Goal: Task Accomplishment & Management: Use online tool/utility

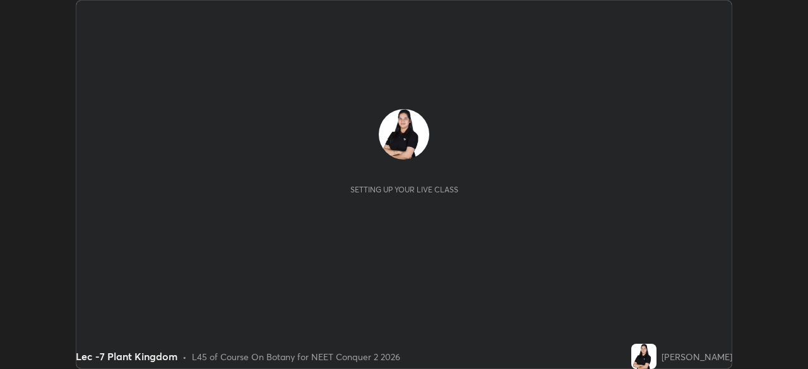
scroll to position [369, 808]
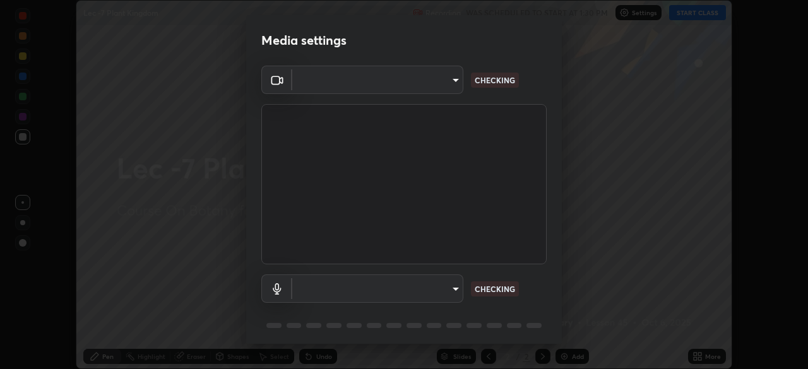
click at [455, 291] on body "Erase all Lec -7 Plant Kingdom Recording WAS SCHEDULED TO START AT 1:30 PM Sett…" at bounding box center [404, 184] width 808 height 369
type input "bba66c41345857dcc9a6d4c580dc01eb5c8f13e357e582705132971b55534d29"
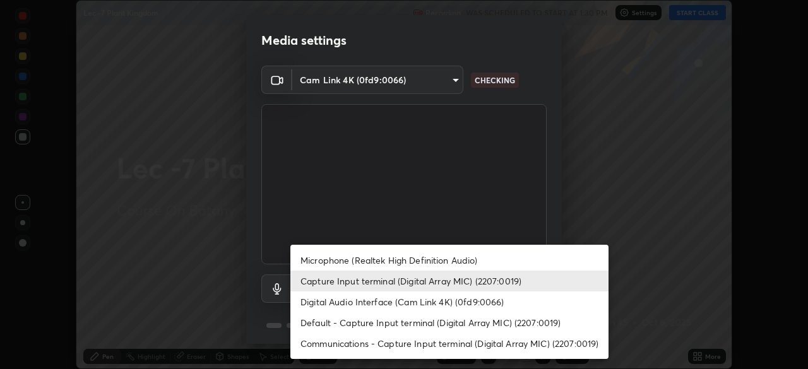
click at [450, 259] on li "Microphone (Realtek High Definition Audio)" at bounding box center [449, 260] width 318 height 21
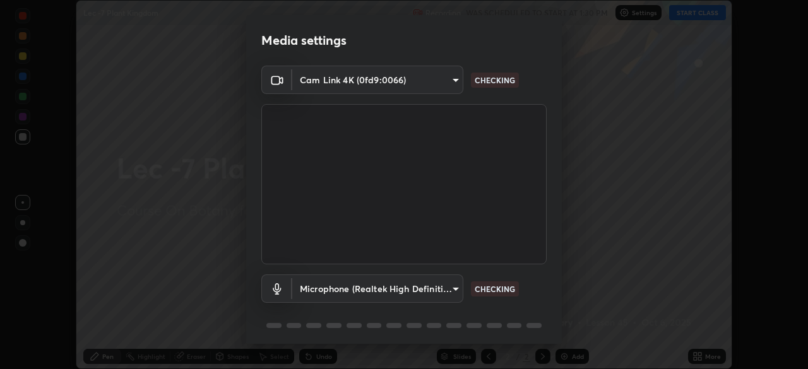
click at [440, 287] on body "Erase all Lec -7 Plant Kingdom Recording WAS SCHEDULED TO START AT 1:30 PM Sett…" at bounding box center [404, 184] width 808 height 369
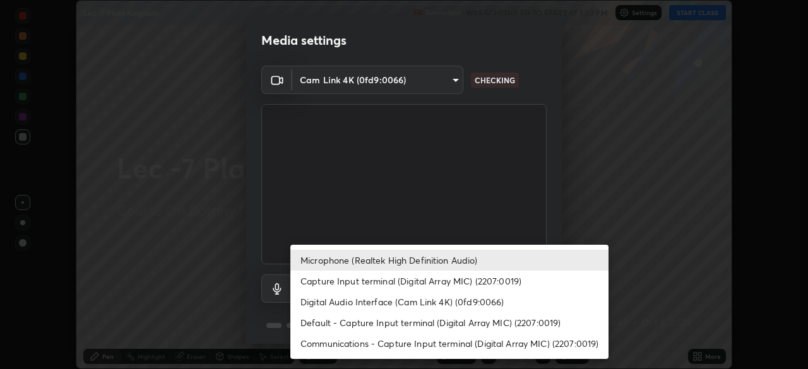
click at [444, 281] on li "Capture Input terminal (Digital Array MIC) (2207:0019)" at bounding box center [449, 281] width 318 height 21
type input "f8a720cdb5714c7d168288ba46c5762ce5d2b0439a45e58062ea702f50affb6e"
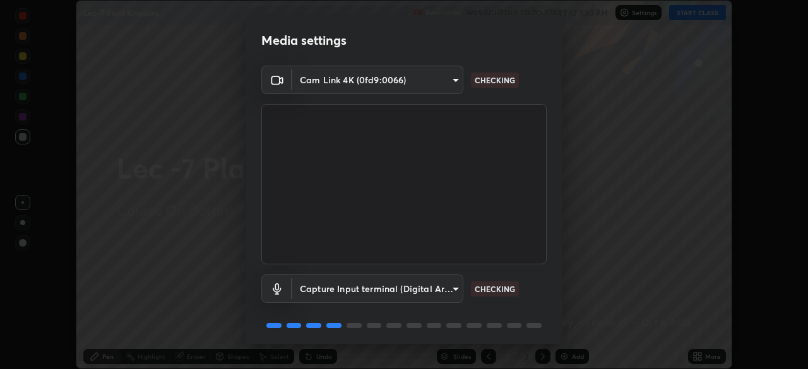
scroll to position [45, 0]
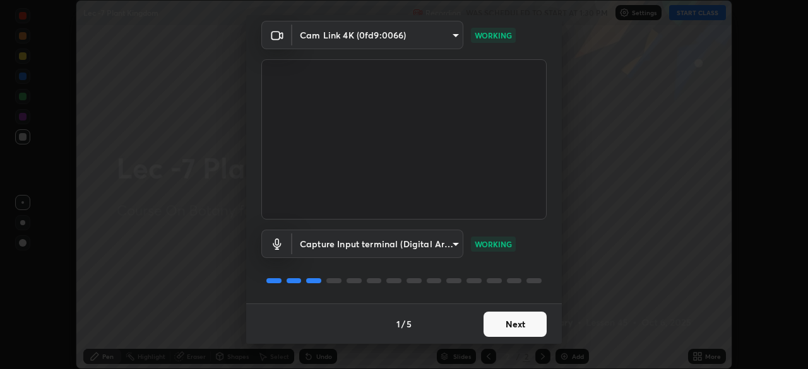
click at [513, 325] on button "Next" at bounding box center [515, 324] width 63 height 25
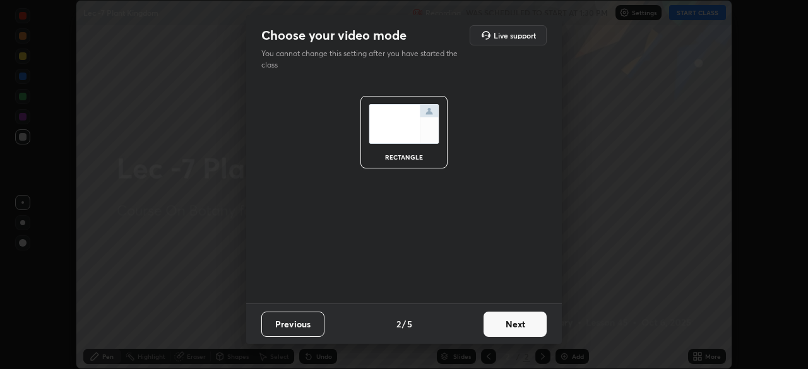
scroll to position [0, 0]
click at [515, 326] on button "Next" at bounding box center [515, 324] width 63 height 25
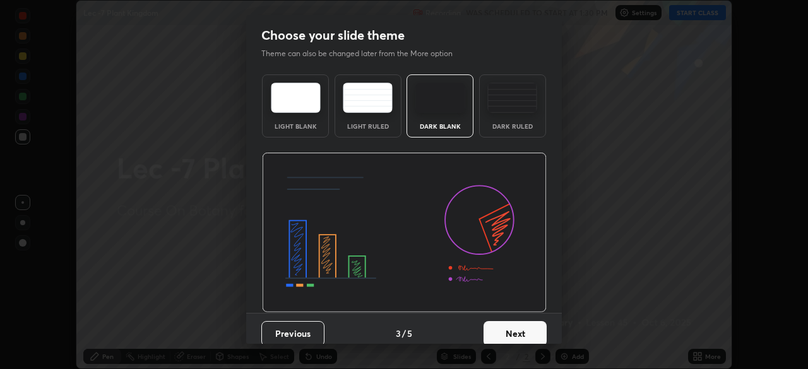
click at [518, 328] on button "Next" at bounding box center [515, 333] width 63 height 25
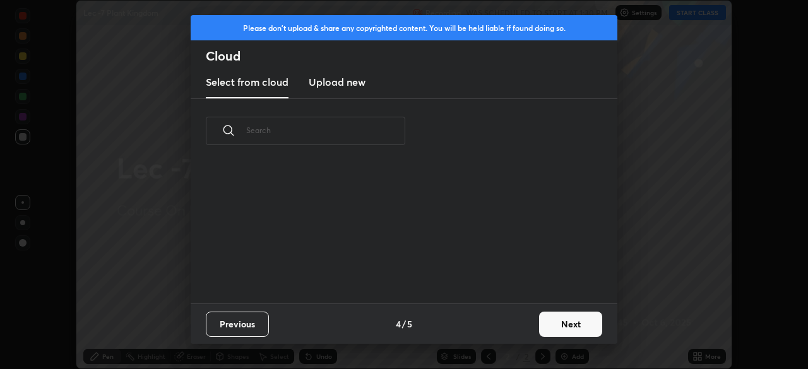
click at [521, 326] on div "Previous 4 / 5 Next" at bounding box center [404, 324] width 427 height 40
click at [551, 337] on button "Next" at bounding box center [570, 324] width 63 height 25
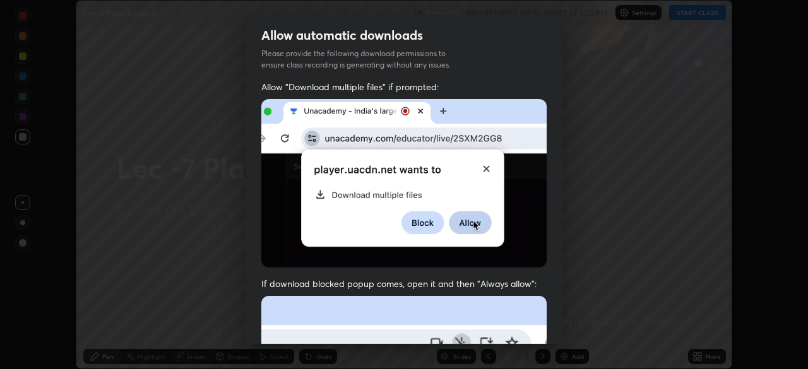
click at [564, 331] on div "Allow automatic downloads Please provide the following download permissions to …" at bounding box center [404, 184] width 808 height 369
click at [568, 327] on div "Allow automatic downloads Please provide the following download permissions to …" at bounding box center [404, 184] width 808 height 369
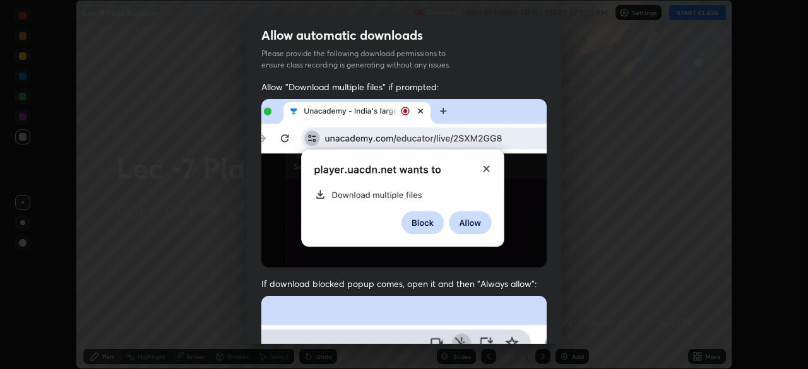
click at [569, 325] on div "Allow automatic downloads Please provide the following download permissions to …" at bounding box center [404, 184] width 808 height 369
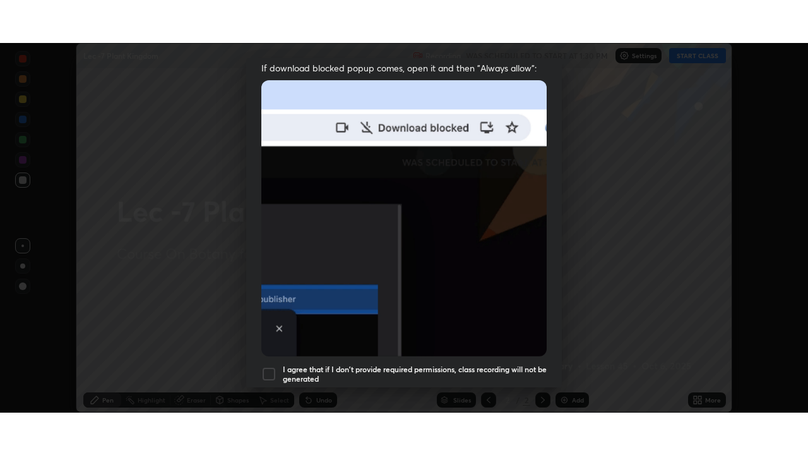
scroll to position [302, 0]
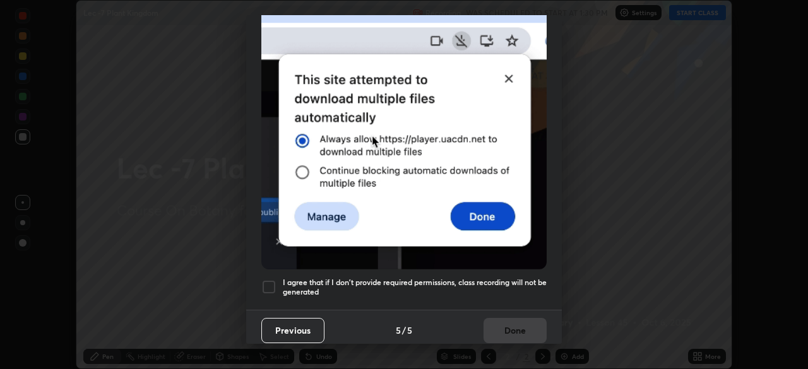
click at [272, 283] on div at bounding box center [268, 287] width 15 height 15
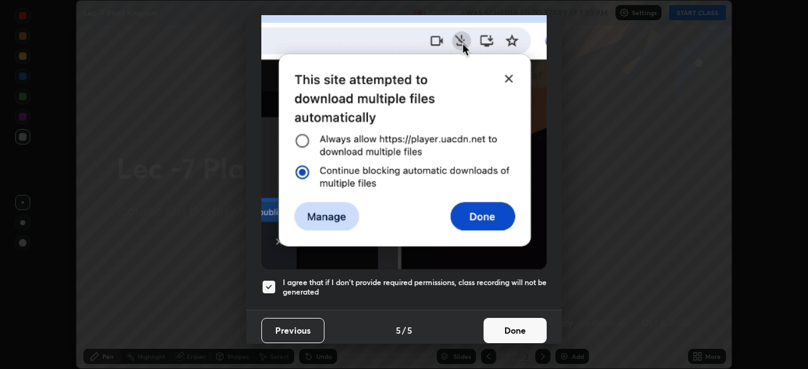
click at [505, 328] on button "Done" at bounding box center [515, 330] width 63 height 25
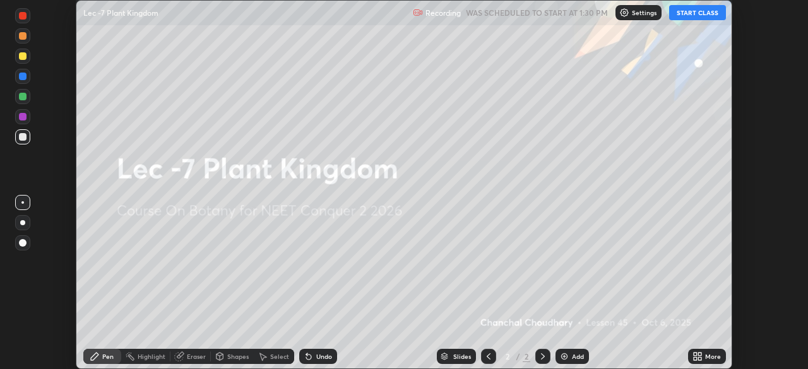
click at [698, 13] on button "START CLASS" at bounding box center [697, 12] width 57 height 15
click at [570, 361] on div "Add" at bounding box center [572, 356] width 33 height 15
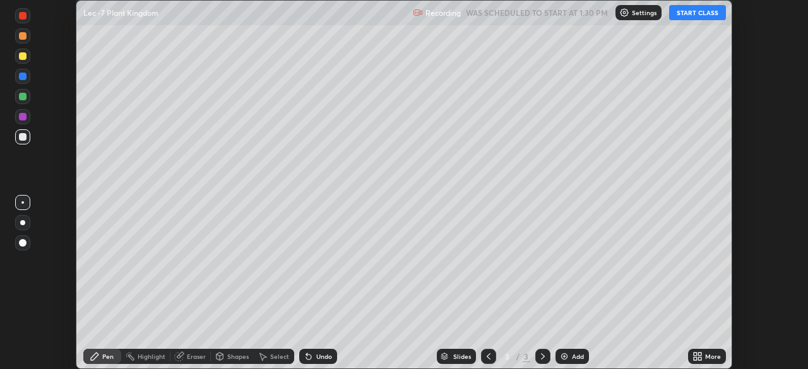
click at [706, 359] on div "More" at bounding box center [713, 357] width 16 height 6
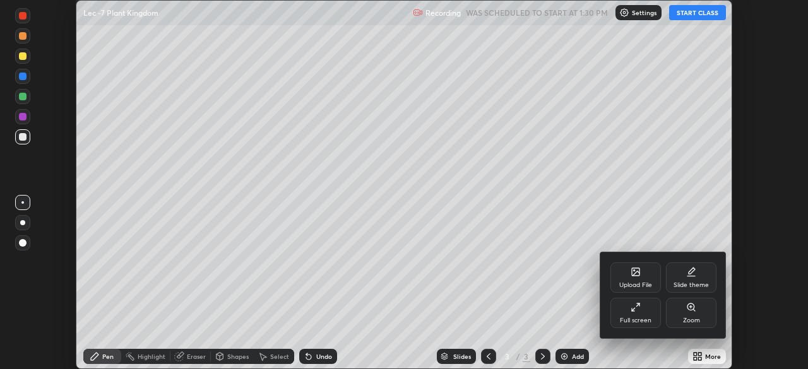
click at [645, 315] on div "Full screen" at bounding box center [636, 313] width 51 height 30
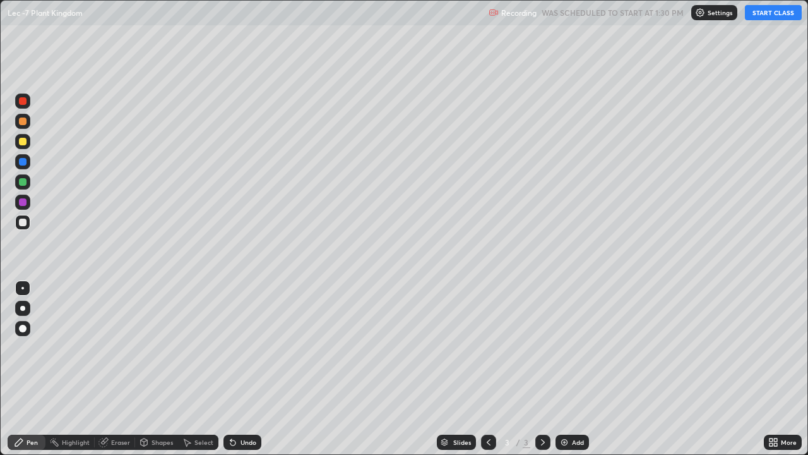
scroll to position [455, 808]
click at [775, 369] on icon at bounding box center [775, 439] width 3 height 3
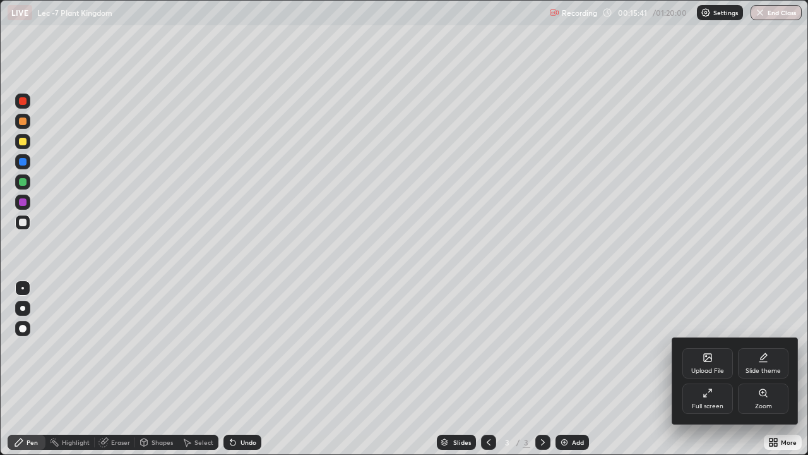
click at [695, 361] on div "Upload File" at bounding box center [708, 363] width 51 height 30
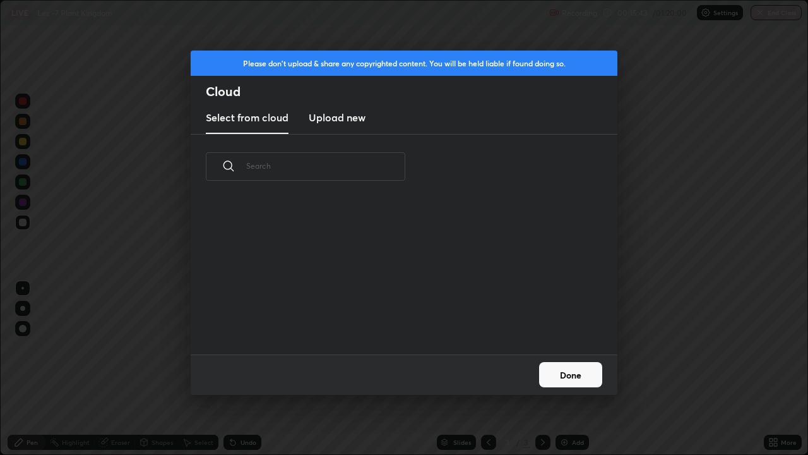
scroll to position [155, 405]
click at [553, 369] on button "Done" at bounding box center [570, 374] width 63 height 25
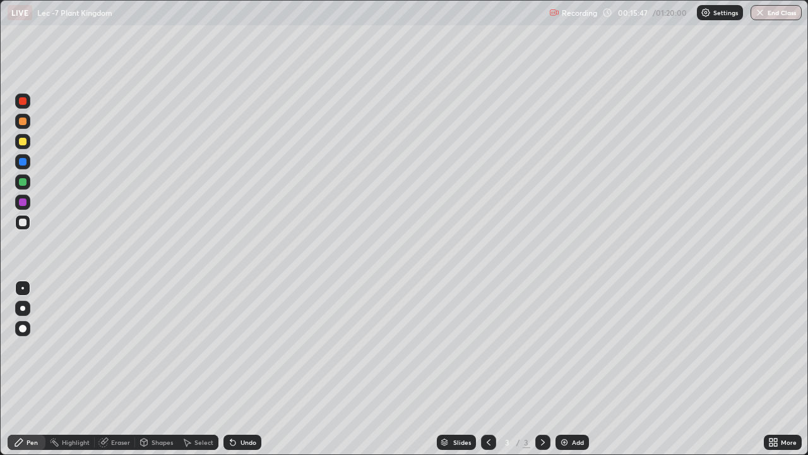
click at [775, 369] on icon at bounding box center [775, 444] width 3 height 3
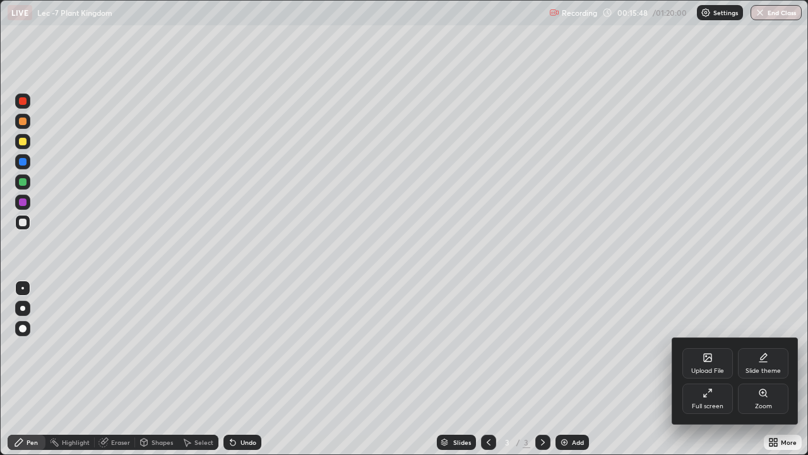
click at [701, 368] on div "Upload File" at bounding box center [707, 370] width 33 height 6
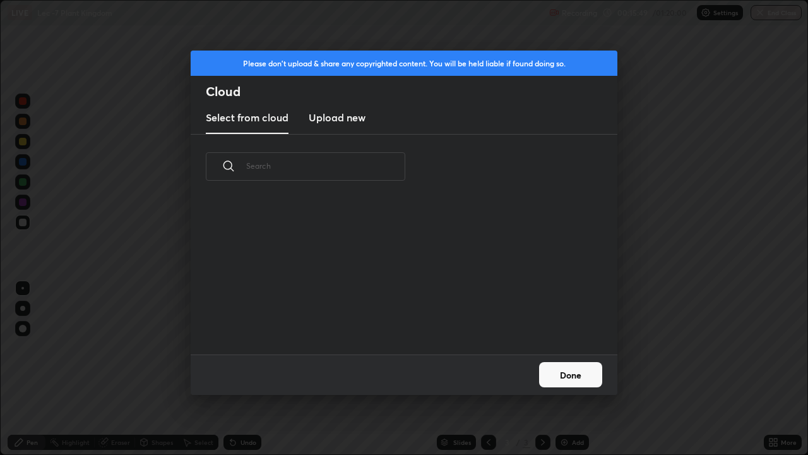
click at [328, 119] on h3 "Upload new" at bounding box center [337, 117] width 57 height 15
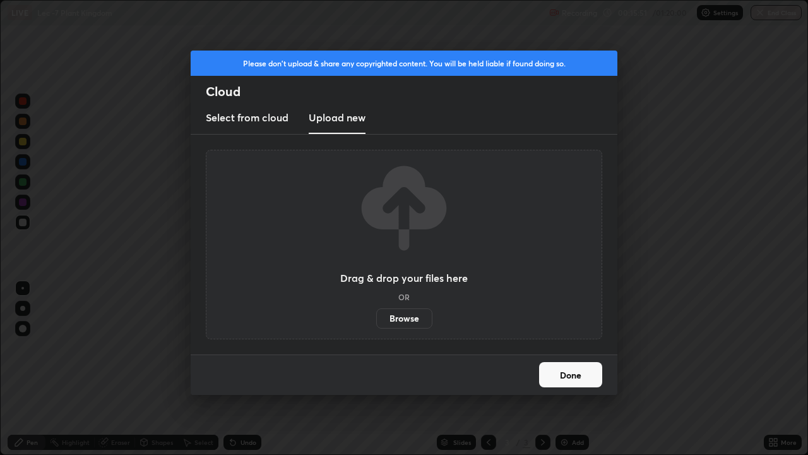
click at [414, 314] on label "Browse" at bounding box center [404, 318] width 56 height 20
click at [376, 314] on input "Browse" at bounding box center [376, 318] width 0 height 20
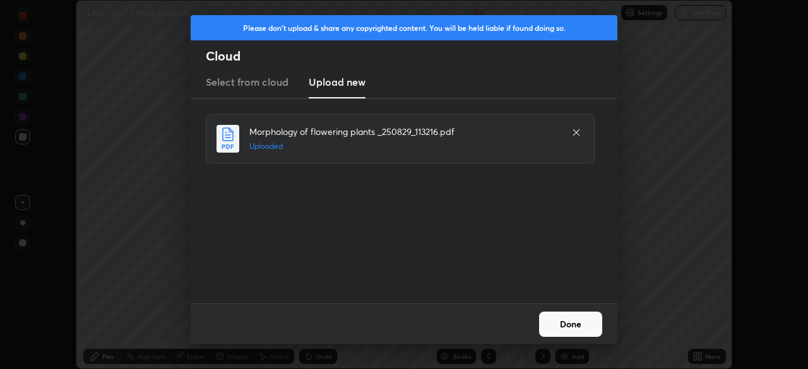
click at [553, 316] on button "Done" at bounding box center [570, 324] width 63 height 25
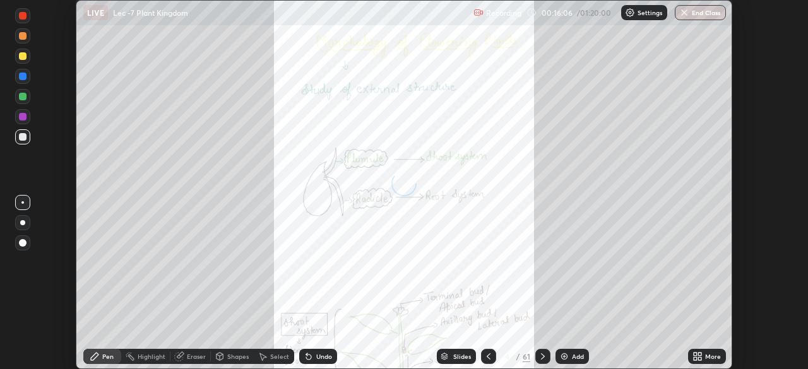
click at [700, 357] on icon at bounding box center [698, 357] width 10 height 10
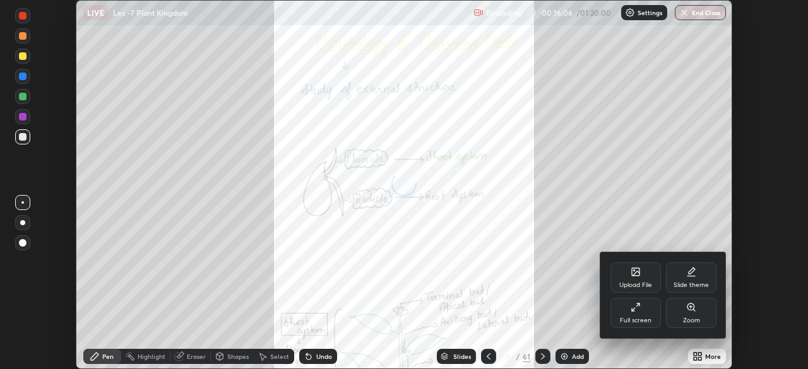
click at [632, 313] on div "Full screen" at bounding box center [636, 313] width 51 height 30
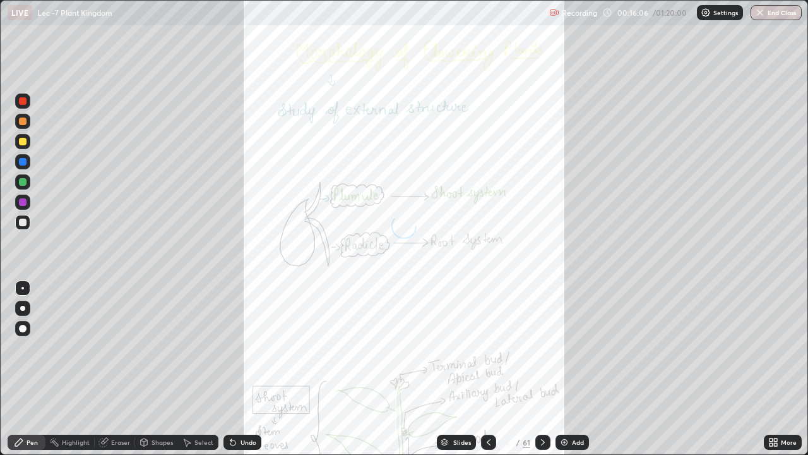
scroll to position [455, 808]
click at [457, 369] on div "Slides" at bounding box center [456, 441] width 39 height 15
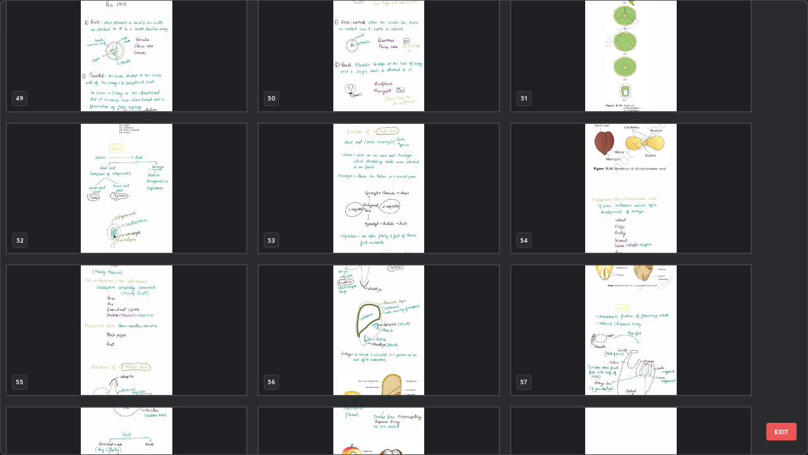
scroll to position [2297, 0]
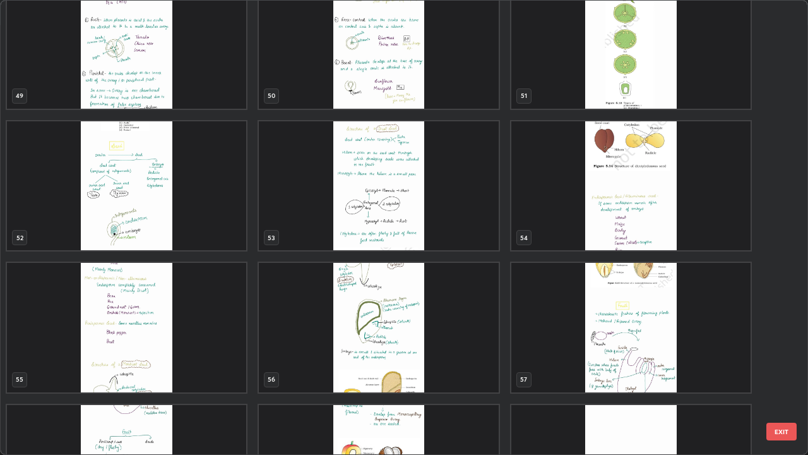
click at [218, 222] on img "grid" at bounding box center [126, 185] width 239 height 129
click at [217, 226] on img "grid" at bounding box center [126, 185] width 239 height 129
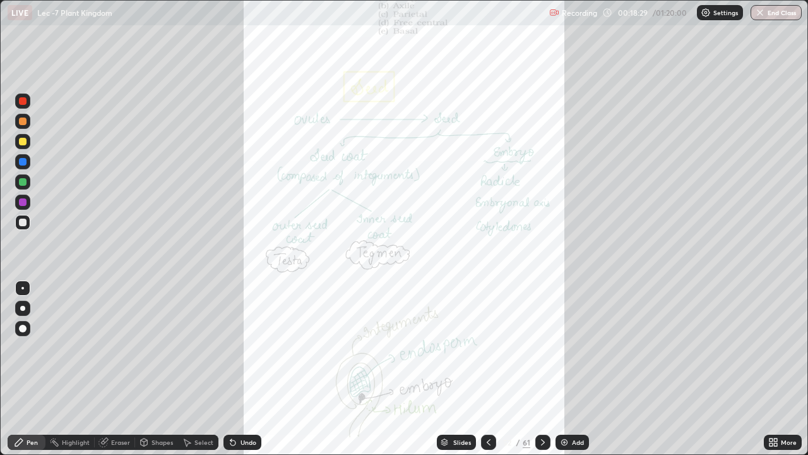
click at [85, 369] on div "Highlight" at bounding box center [76, 442] width 28 height 6
click at [22, 160] on div at bounding box center [23, 162] width 8 height 8
click at [542, 369] on icon at bounding box center [543, 442] width 10 height 10
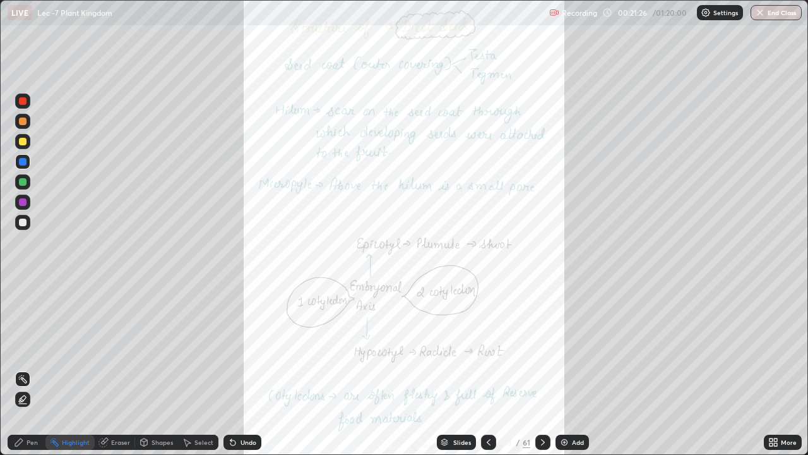
click at [19, 143] on div at bounding box center [23, 142] width 8 height 8
click at [25, 369] on div "Pen" at bounding box center [27, 441] width 38 height 15
click at [22, 308] on div at bounding box center [22, 308] width 5 height 5
click at [22, 162] on div at bounding box center [23, 162] width 8 height 8
click at [19, 182] on div at bounding box center [23, 182] width 8 height 8
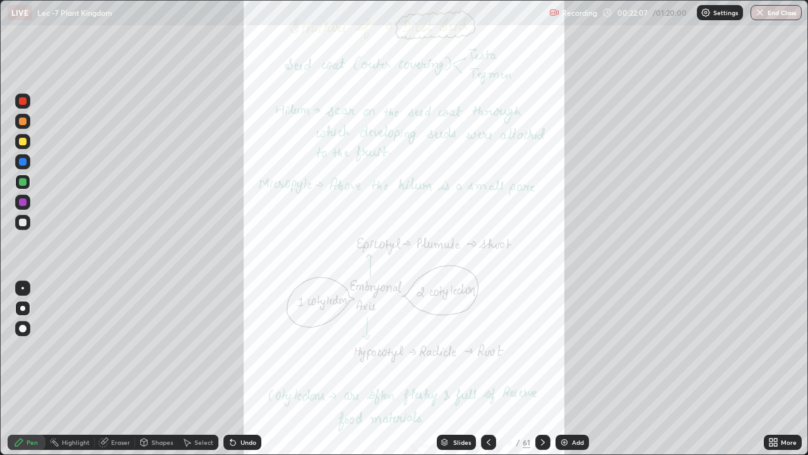
click at [74, 369] on div "Highlight" at bounding box center [76, 442] width 28 height 6
click at [541, 369] on icon at bounding box center [543, 442] width 4 height 6
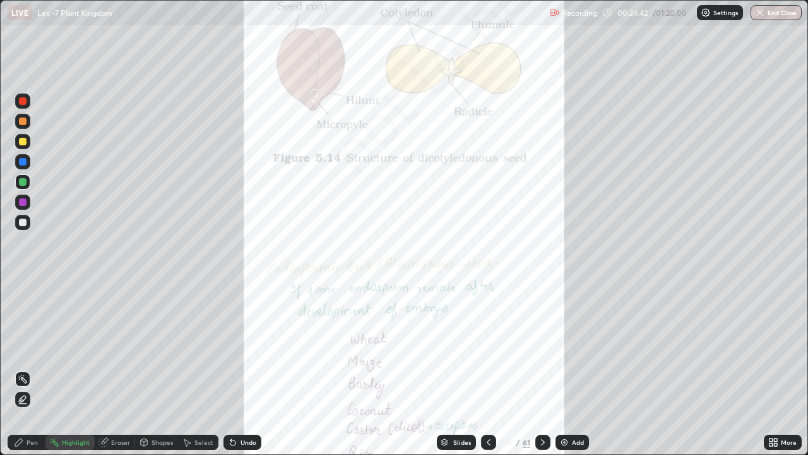
click at [542, 369] on icon at bounding box center [543, 442] width 10 height 10
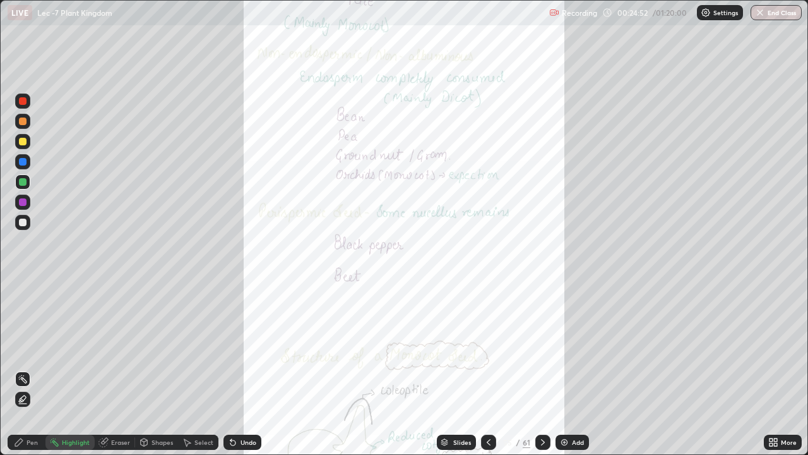
click at [484, 369] on icon at bounding box center [489, 442] width 10 height 10
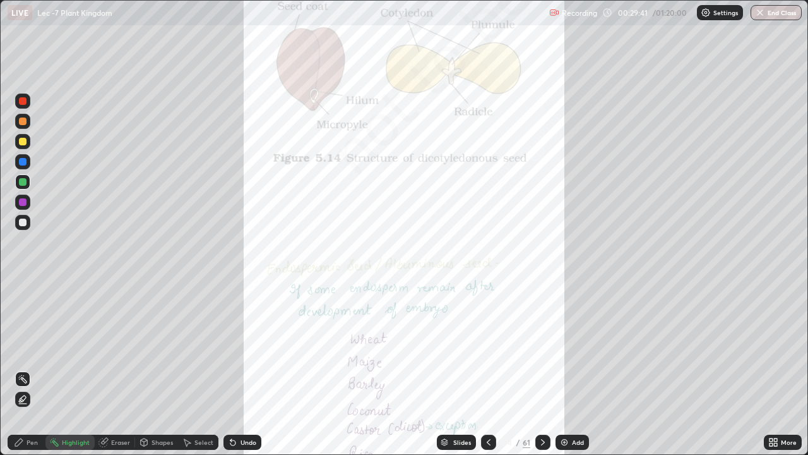
click at [540, 369] on icon at bounding box center [543, 442] width 10 height 10
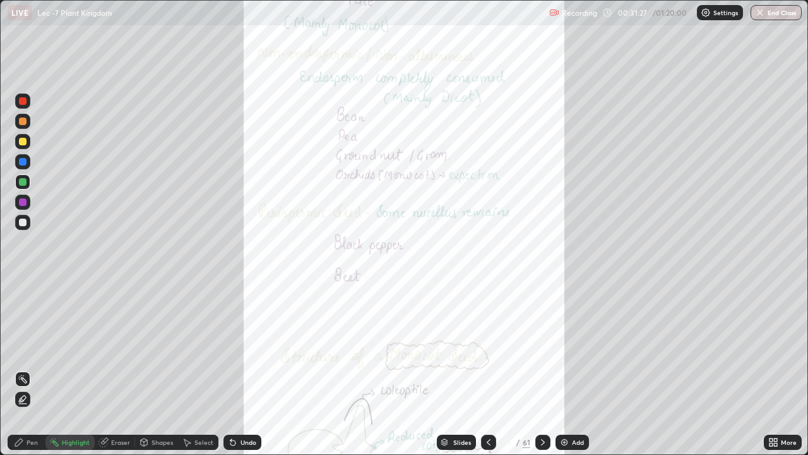
click at [542, 369] on icon at bounding box center [543, 442] width 10 height 10
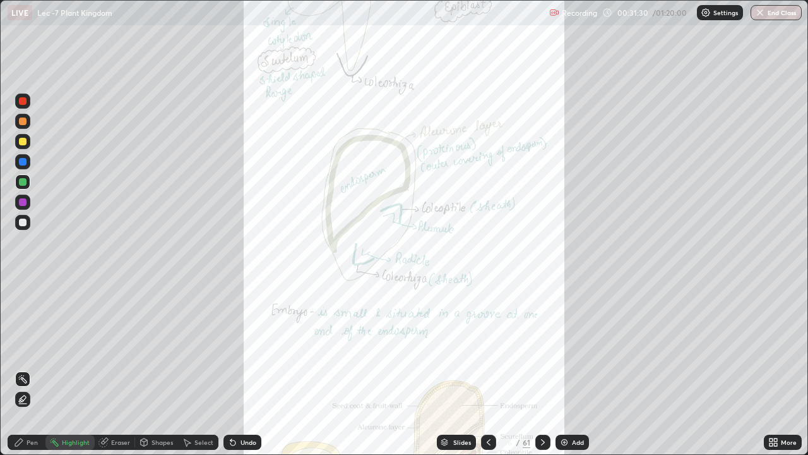
click at [37, 369] on div "Pen" at bounding box center [32, 442] width 11 height 6
click at [22, 141] on div at bounding box center [23, 142] width 8 height 8
click at [23, 308] on div at bounding box center [22, 308] width 5 height 5
click at [21, 224] on div at bounding box center [23, 222] width 8 height 8
click at [25, 182] on div at bounding box center [23, 182] width 8 height 8
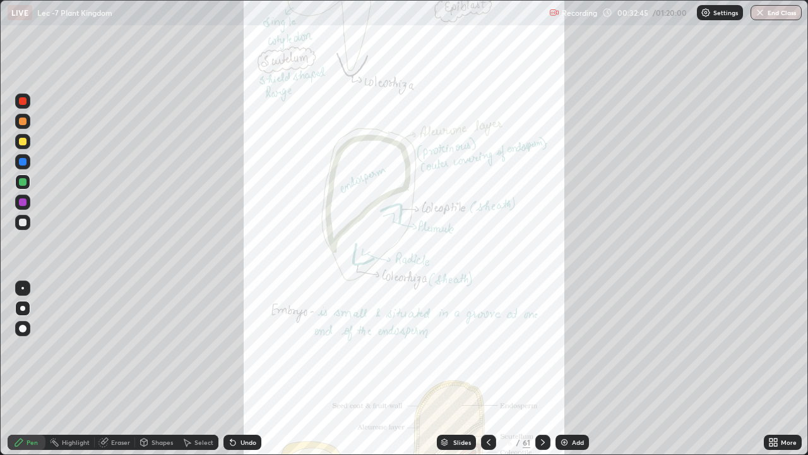
click at [487, 369] on icon at bounding box center [489, 442] width 10 height 10
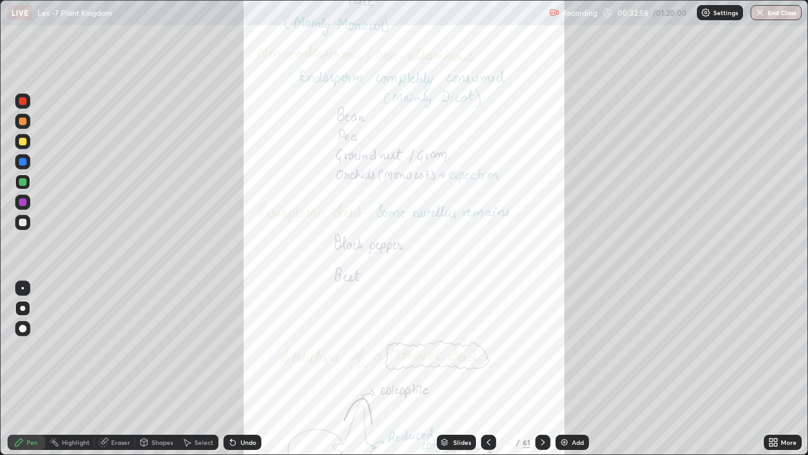
click at [542, 369] on icon at bounding box center [543, 442] width 10 height 10
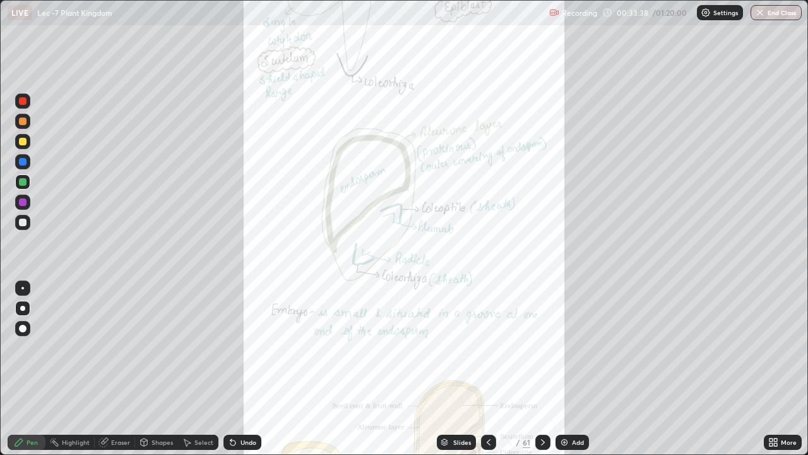
click at [70, 369] on div "Highlight" at bounding box center [69, 441] width 49 height 15
click at [541, 369] on icon at bounding box center [543, 442] width 4 height 6
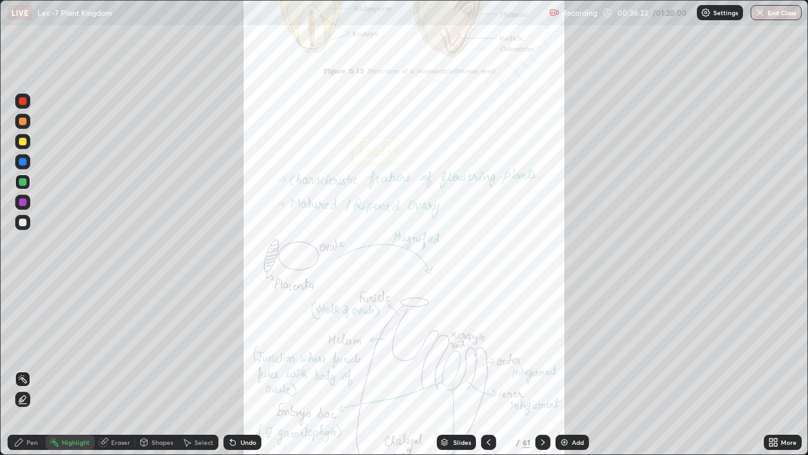
click at [540, 369] on icon at bounding box center [543, 442] width 10 height 10
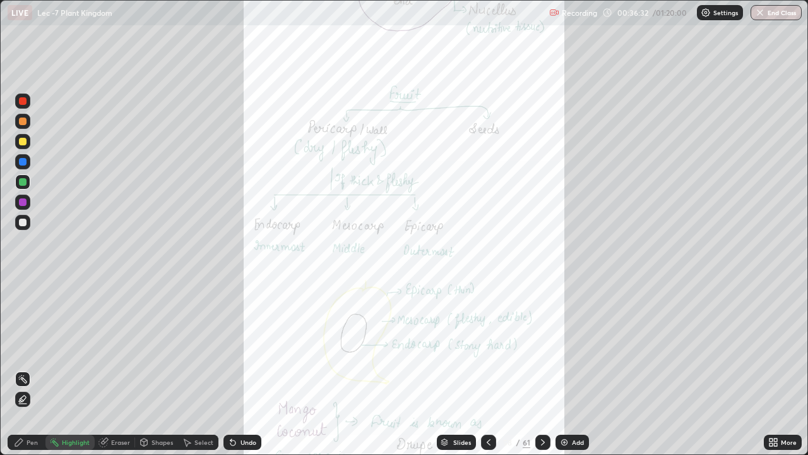
click at [776, 369] on icon at bounding box center [773, 442] width 10 height 10
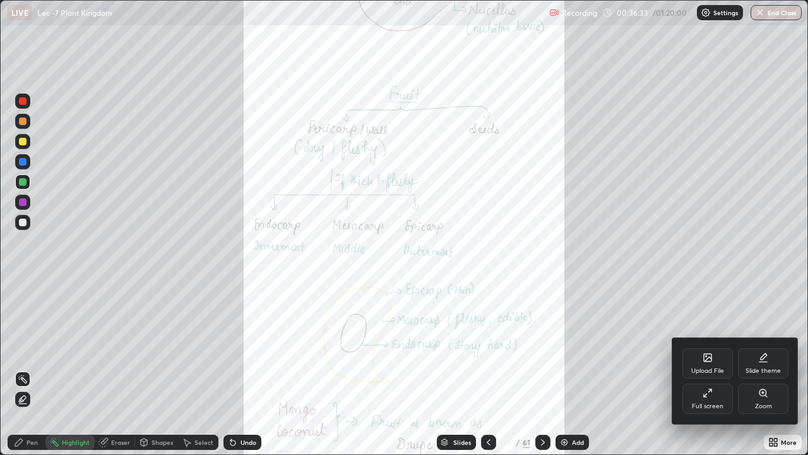
click at [759, 369] on icon at bounding box center [763, 393] width 10 height 10
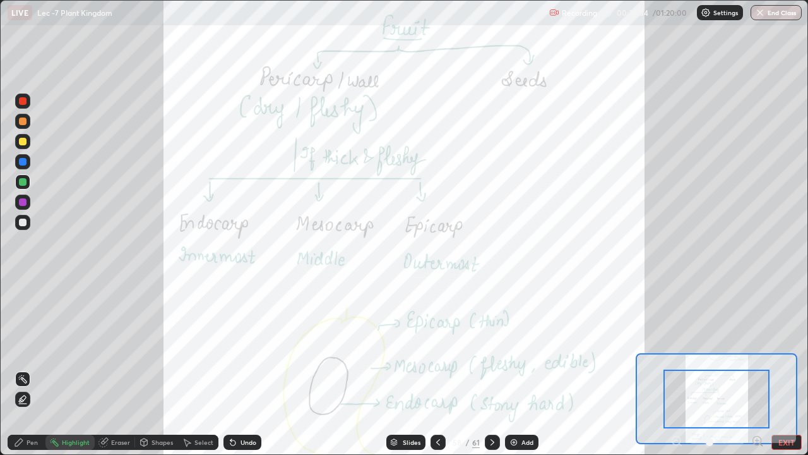
click at [740, 369] on div at bounding box center [717, 398] width 106 height 59
click at [491, 369] on icon at bounding box center [492, 442] width 10 height 10
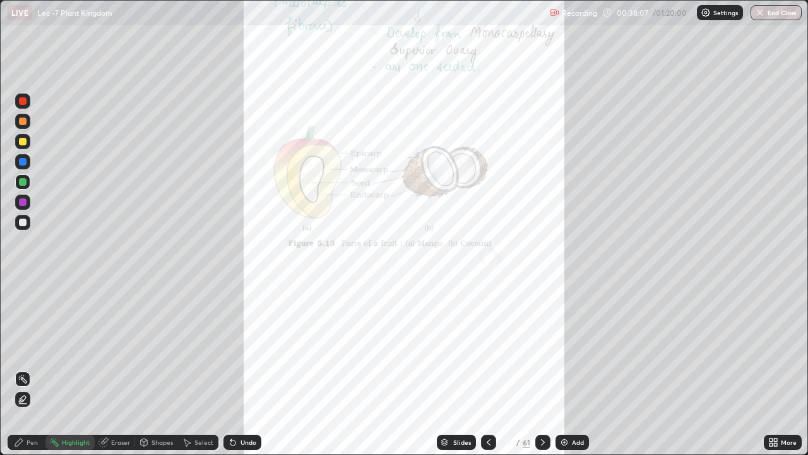
click at [773, 369] on div "More" at bounding box center [783, 441] width 38 height 15
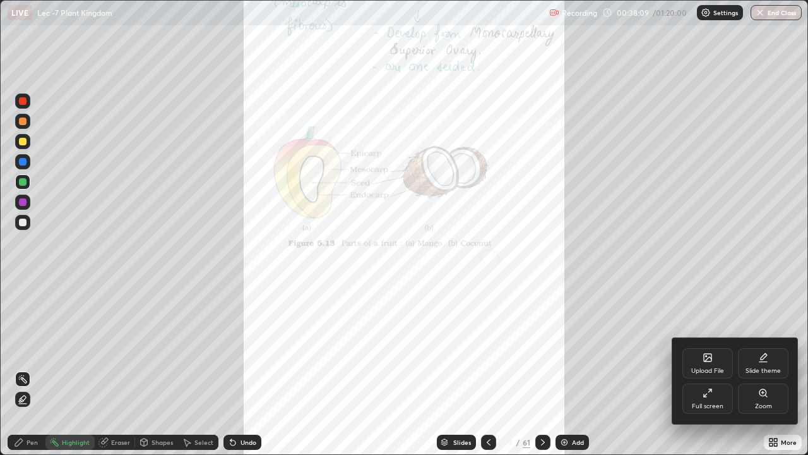
click at [486, 369] on div at bounding box center [404, 227] width 808 height 455
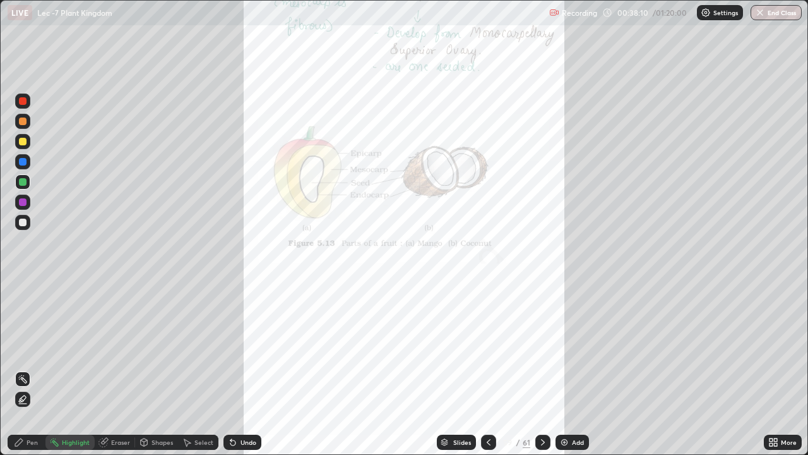
click at [487, 369] on icon at bounding box center [489, 442] width 4 height 6
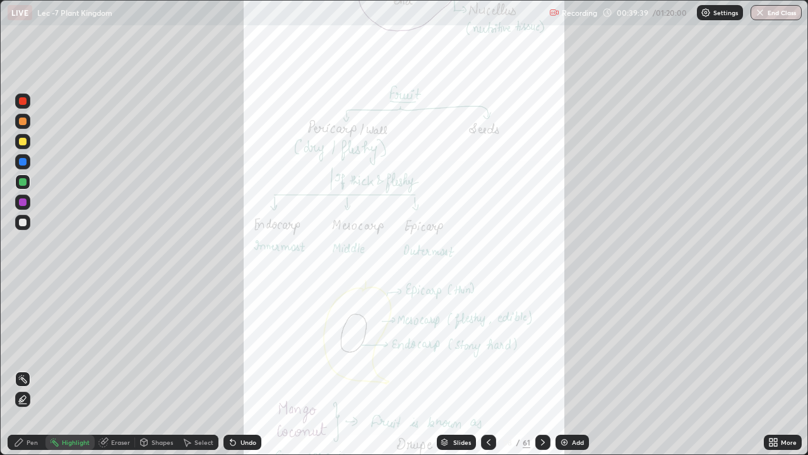
click at [543, 369] on icon at bounding box center [543, 442] width 10 height 10
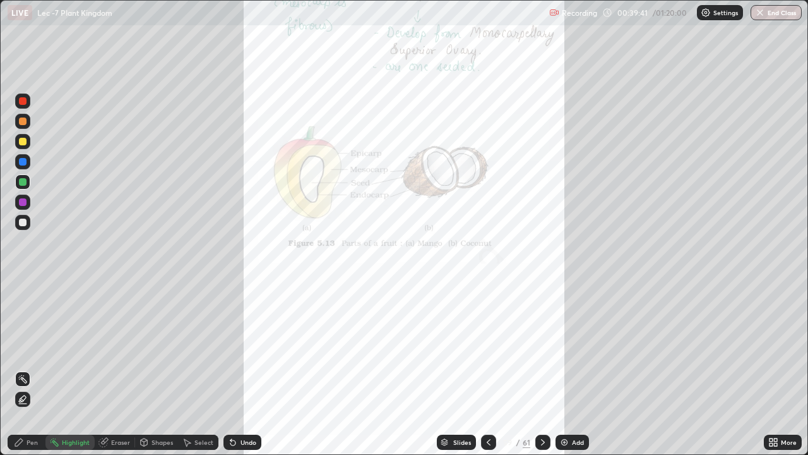
click at [782, 369] on div "More" at bounding box center [783, 441] width 38 height 15
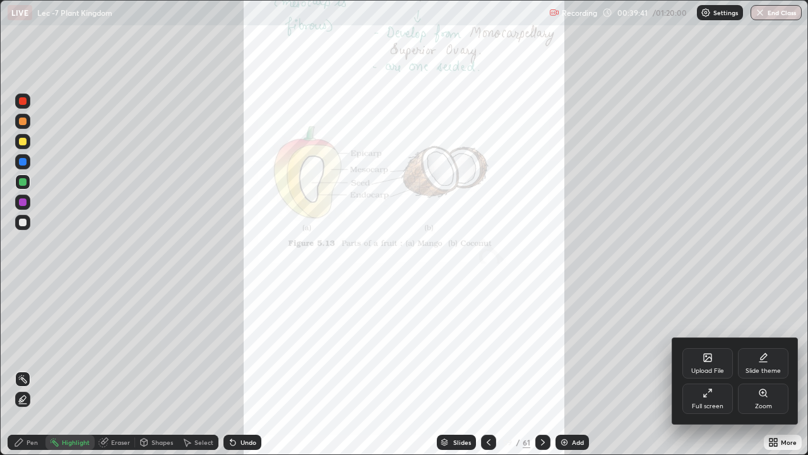
click at [763, 369] on div "Zoom" at bounding box center [763, 398] width 51 height 30
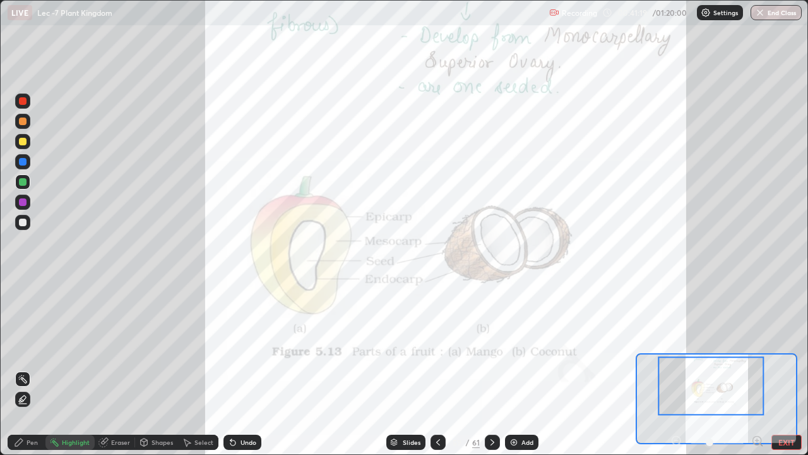
click at [492, 369] on icon at bounding box center [492, 442] width 10 height 10
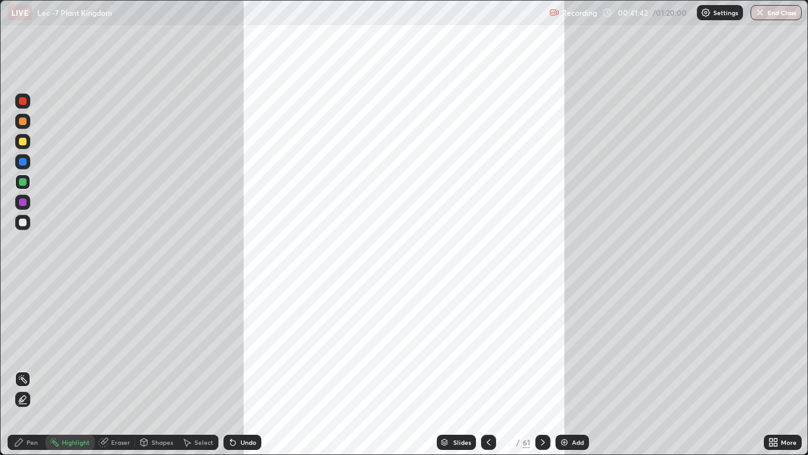
click at [454, 369] on div "Slides" at bounding box center [462, 442] width 18 height 6
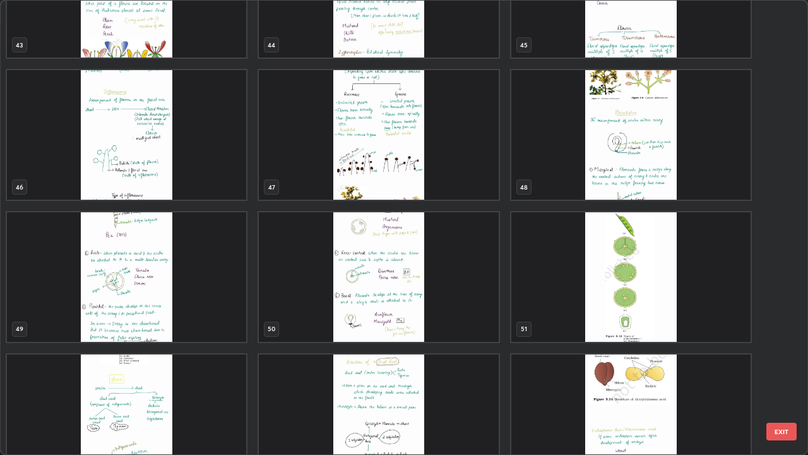
scroll to position [2065, 0]
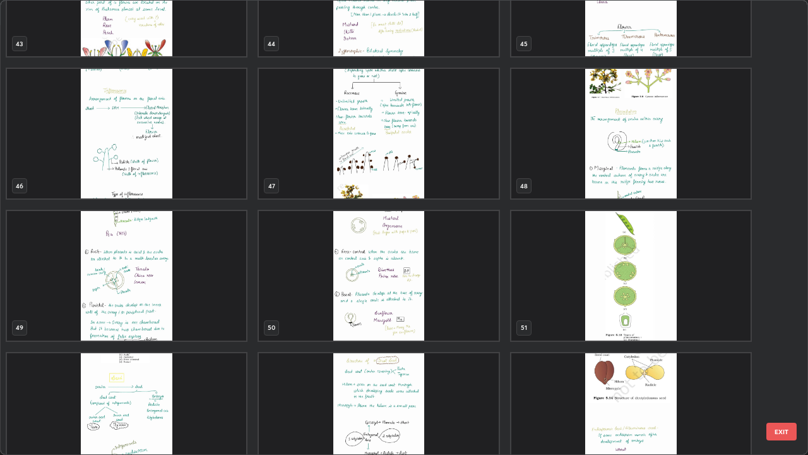
click at [205, 171] on img "grid" at bounding box center [126, 133] width 239 height 129
click at [206, 167] on img "grid" at bounding box center [126, 133] width 239 height 129
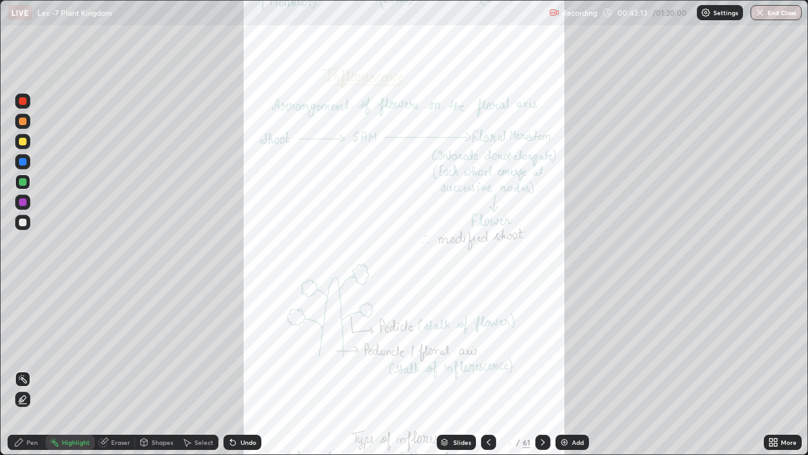
click at [784, 369] on div "More" at bounding box center [789, 442] width 16 height 6
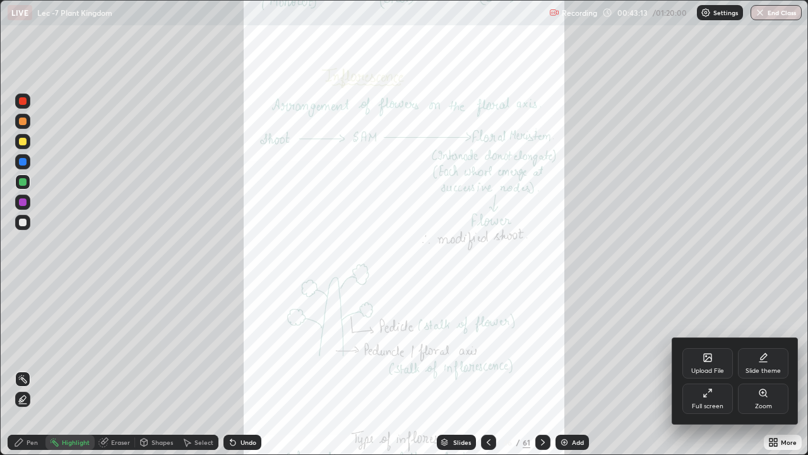
click at [768, 369] on div "Zoom" at bounding box center [763, 406] width 17 height 6
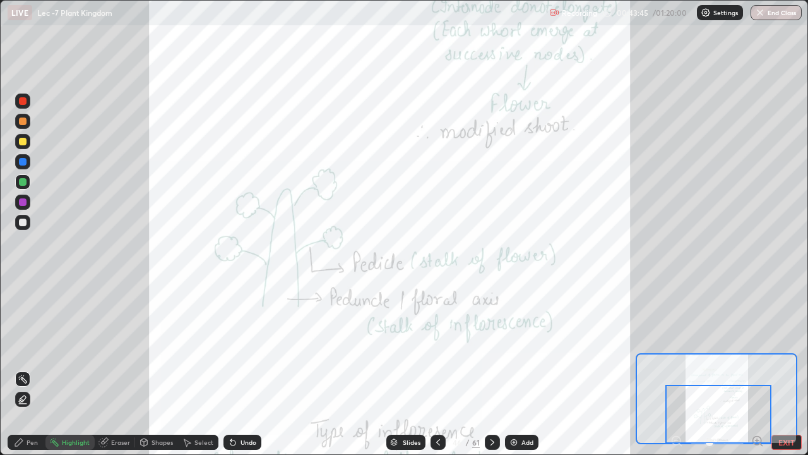
click at [491, 369] on icon at bounding box center [492, 442] width 10 height 10
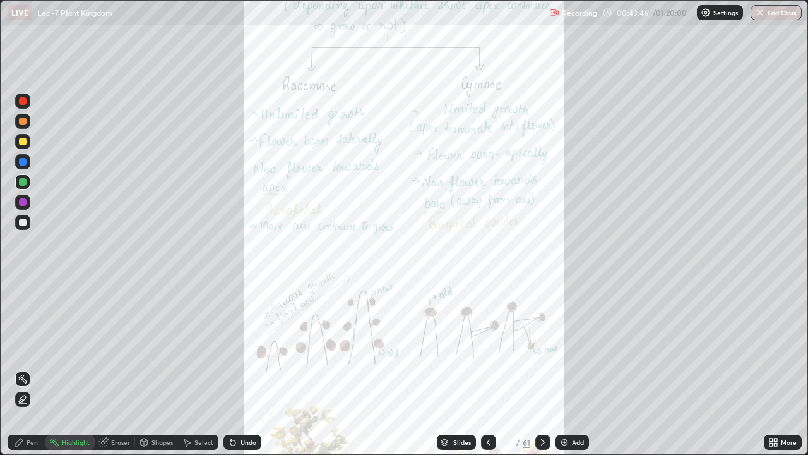
click at [775, 369] on icon at bounding box center [775, 444] width 3 height 3
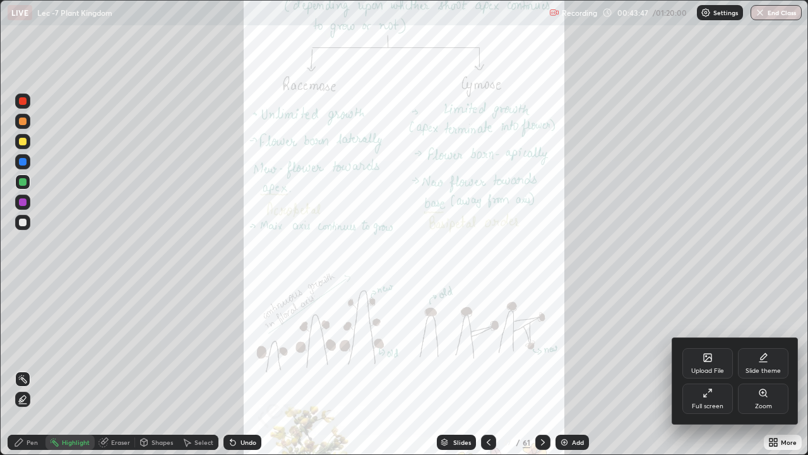
click at [769, 369] on div "Zoom" at bounding box center [763, 406] width 17 height 6
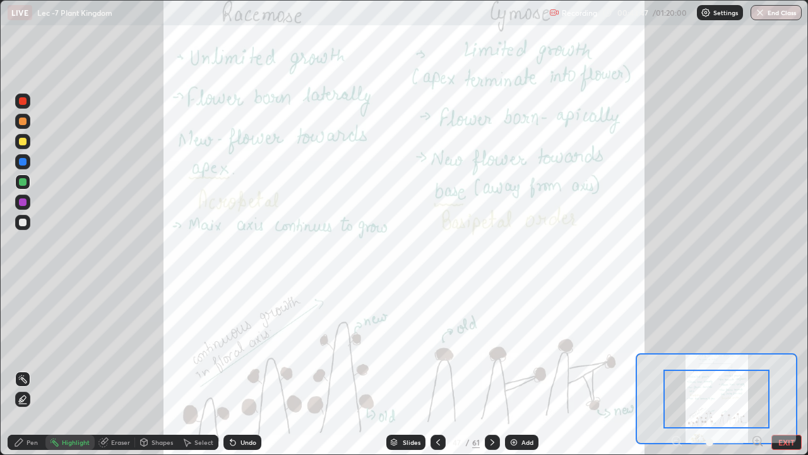
click at [761, 369] on icon at bounding box center [761, 444] width 3 height 3
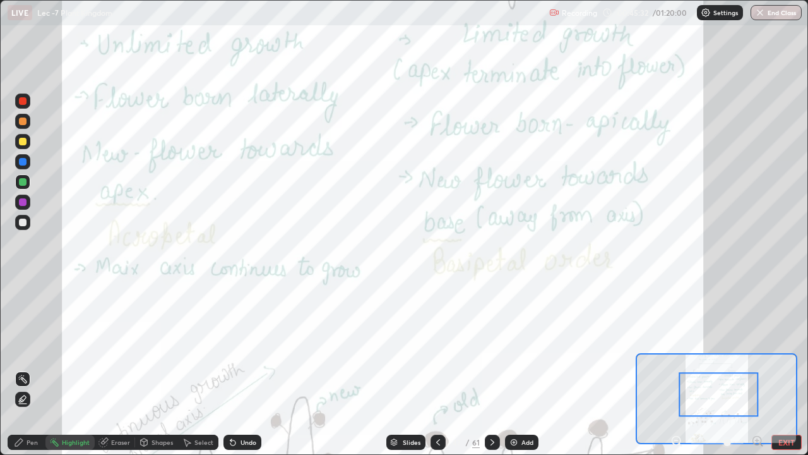
click at [781, 369] on button "EXIT" at bounding box center [787, 441] width 30 height 15
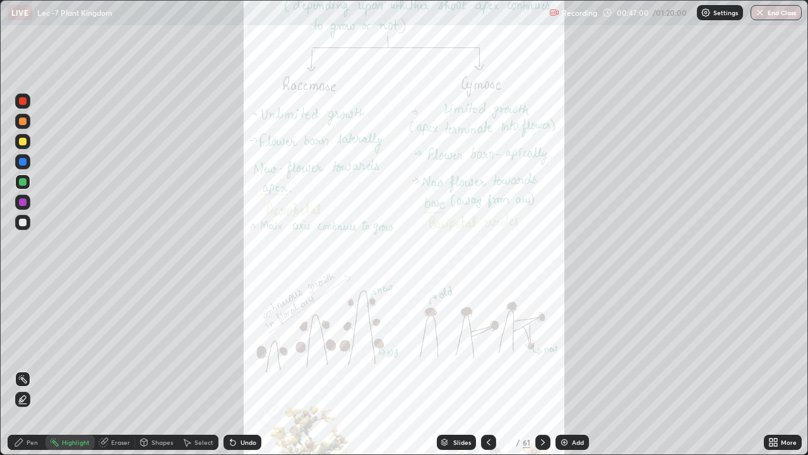
click at [541, 369] on icon at bounding box center [543, 442] width 10 height 10
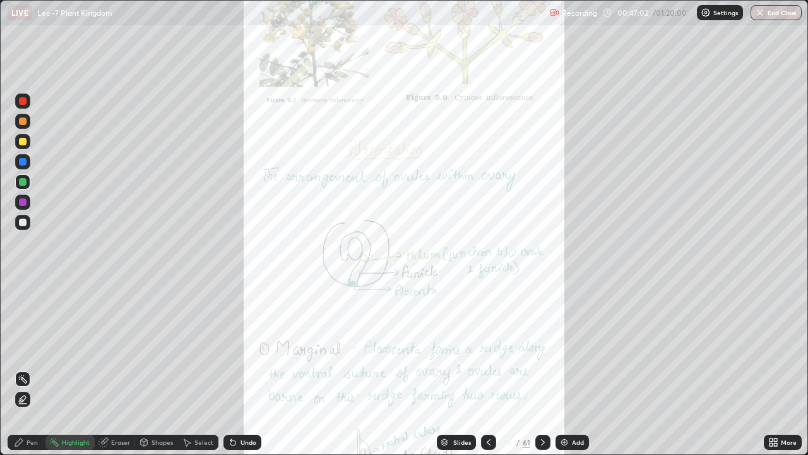
click at [781, 369] on div "More" at bounding box center [783, 441] width 38 height 15
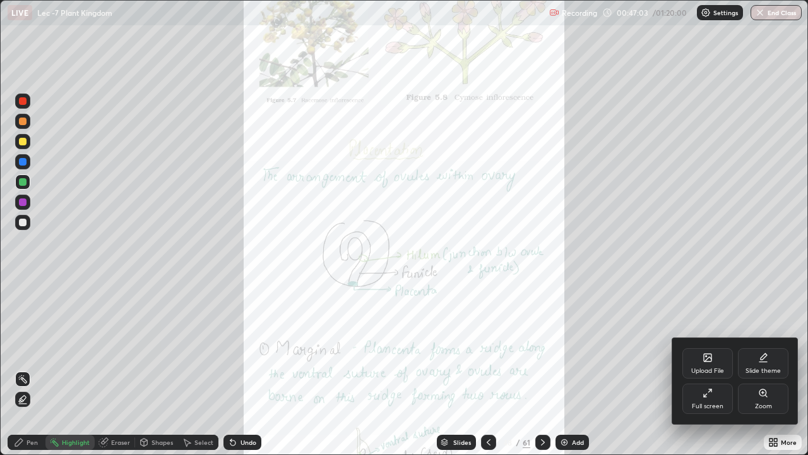
click at [766, 369] on div "Zoom" at bounding box center [763, 398] width 51 height 30
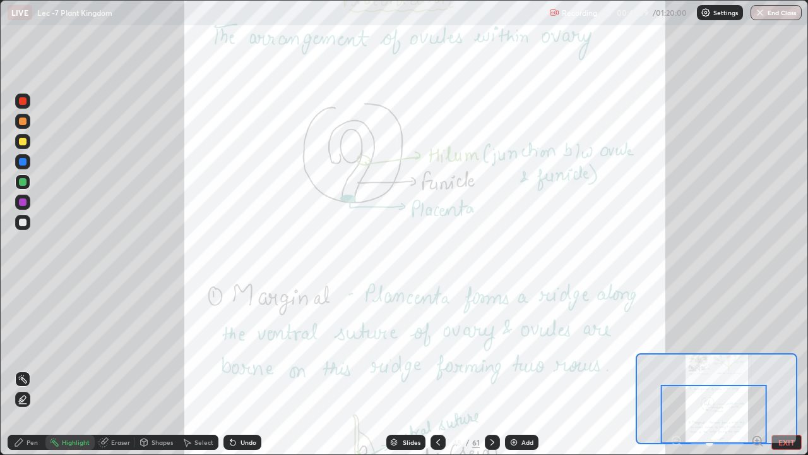
click at [490, 369] on icon at bounding box center [492, 442] width 10 height 10
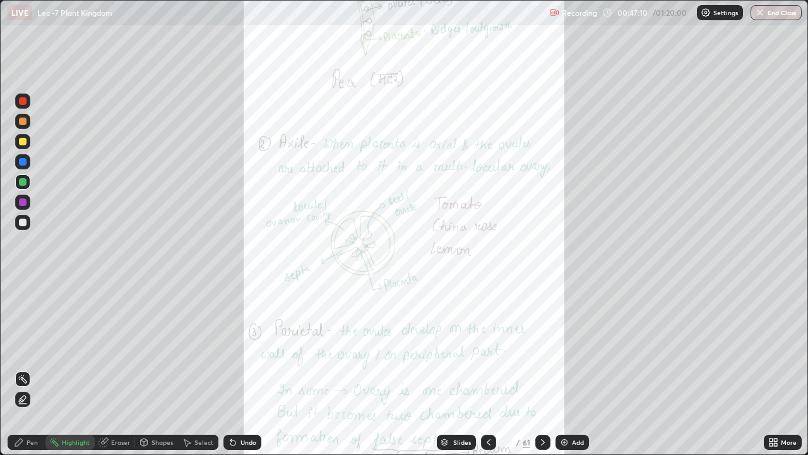
click at [782, 369] on div "More" at bounding box center [789, 442] width 16 height 6
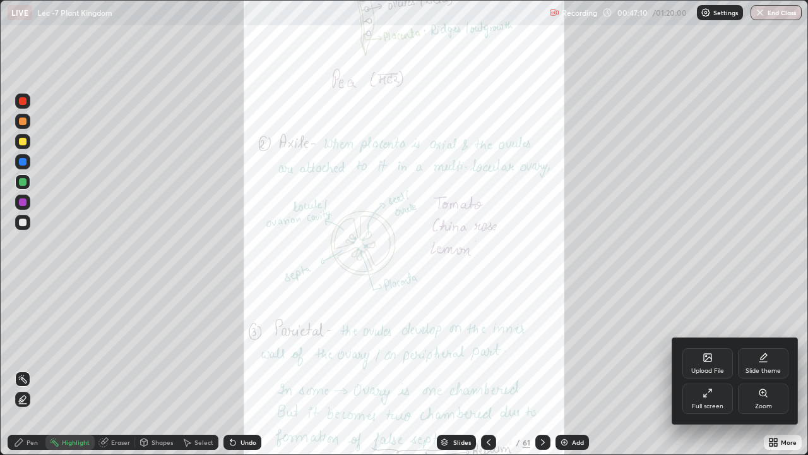
click at [768, 369] on icon at bounding box center [763, 393] width 10 height 10
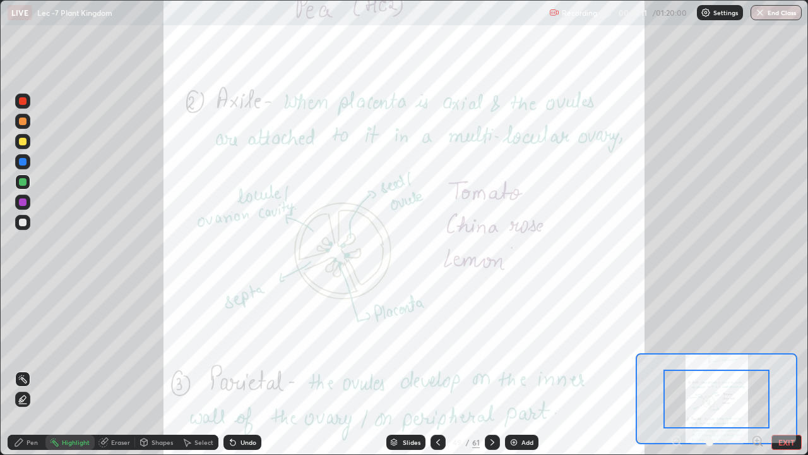
click at [761, 369] on icon at bounding box center [761, 444] width 3 height 3
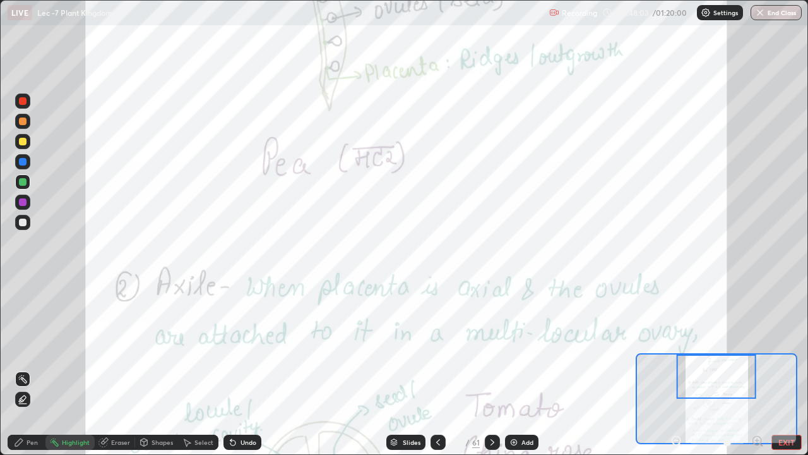
click at [437, 369] on icon at bounding box center [438, 442] width 10 height 10
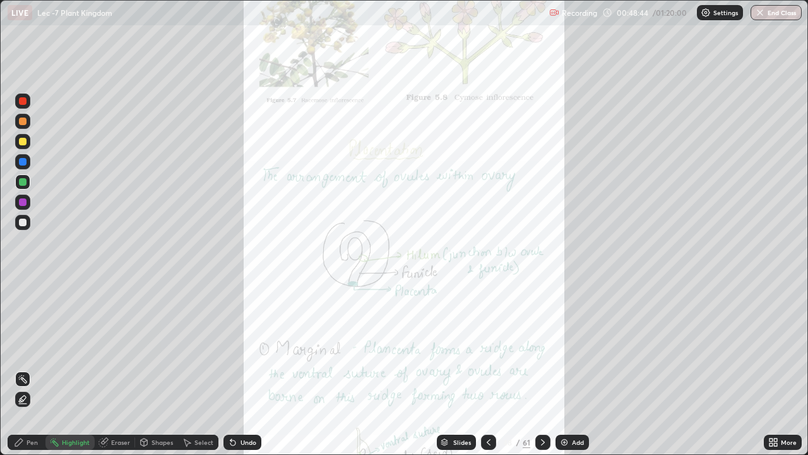
click at [542, 369] on icon at bounding box center [543, 442] width 4 height 6
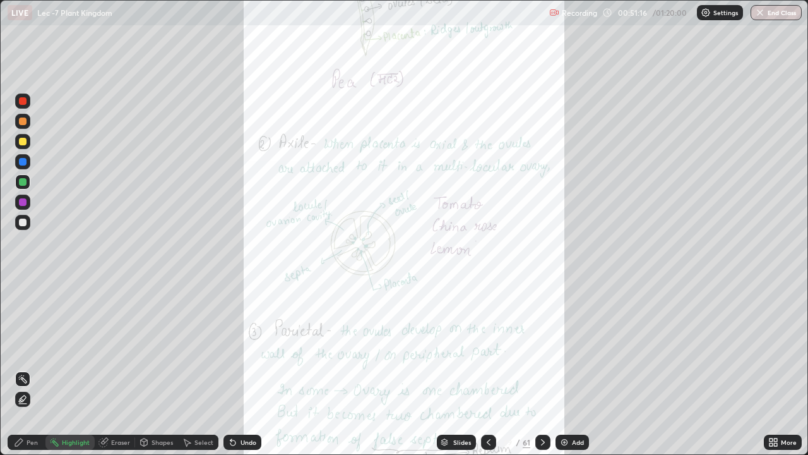
click at [540, 369] on icon at bounding box center [543, 442] width 10 height 10
click at [792, 369] on div "More" at bounding box center [783, 441] width 38 height 15
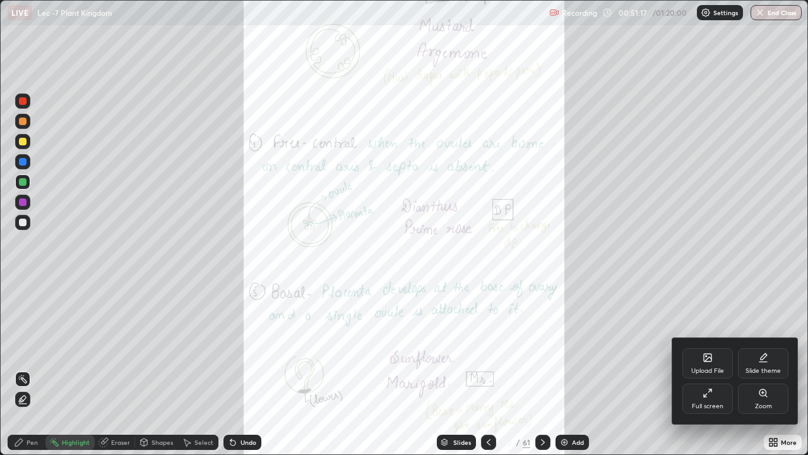
click at [775, 369] on div "Zoom" at bounding box center [763, 398] width 51 height 30
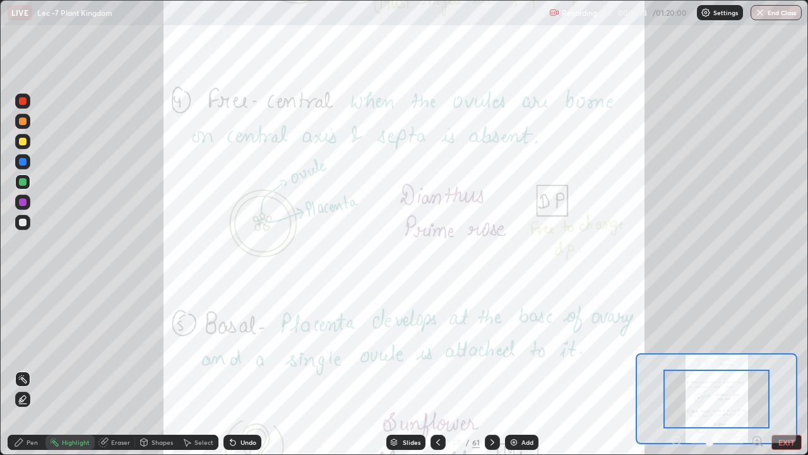
click at [761, 369] on icon at bounding box center [757, 440] width 13 height 13
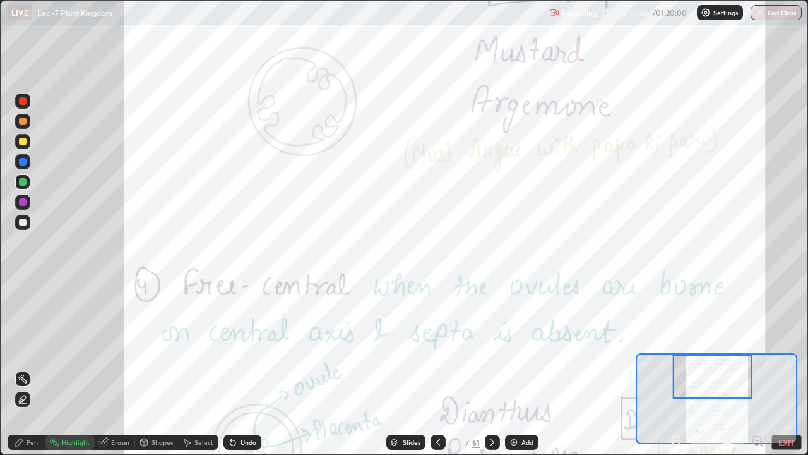
click at [437, 369] on icon at bounding box center [438, 442] width 10 height 10
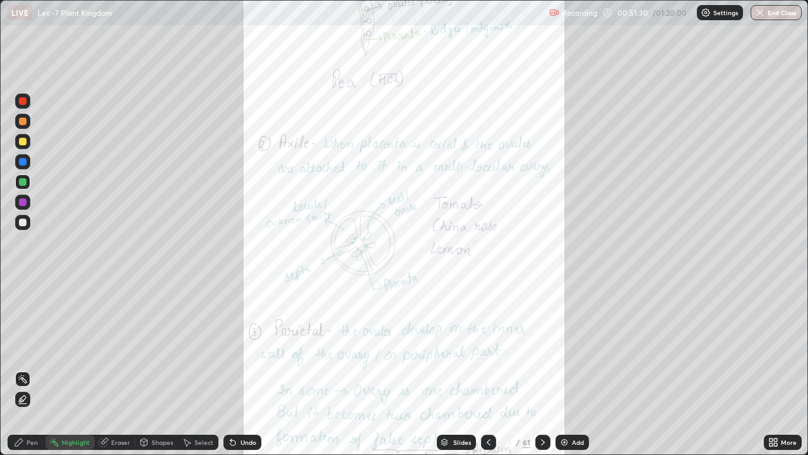
click at [543, 369] on icon at bounding box center [543, 442] width 10 height 10
click at [542, 369] on icon at bounding box center [543, 442] width 10 height 10
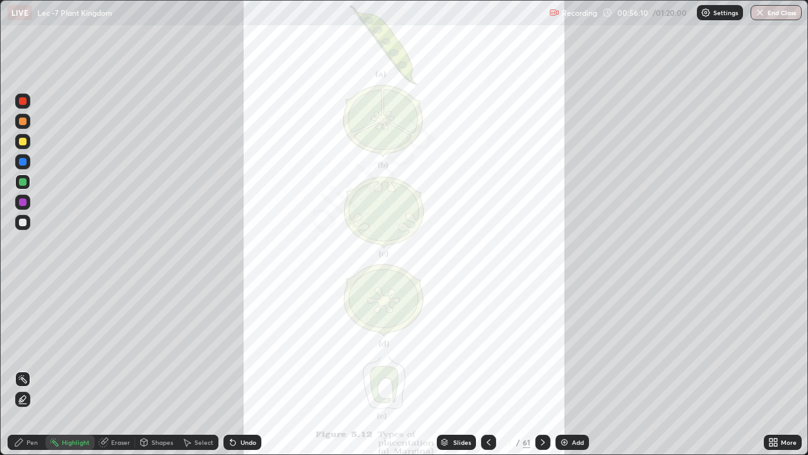
click at [547, 369] on div at bounding box center [542, 441] width 15 height 15
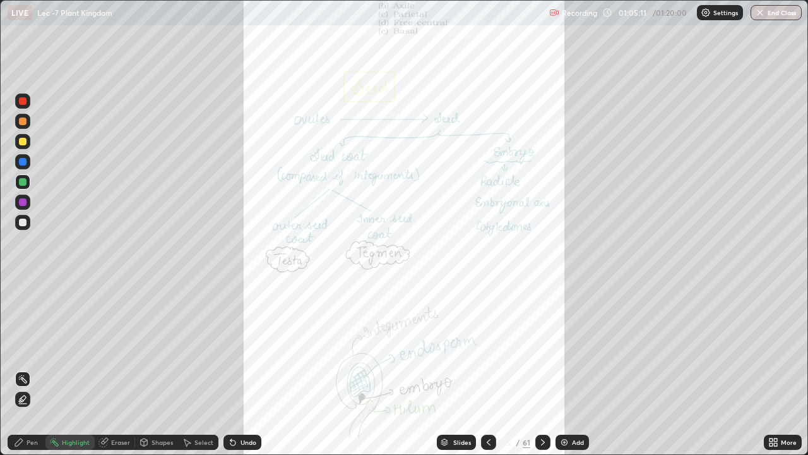
click at [773, 13] on button "End Class" at bounding box center [776, 12] width 51 height 15
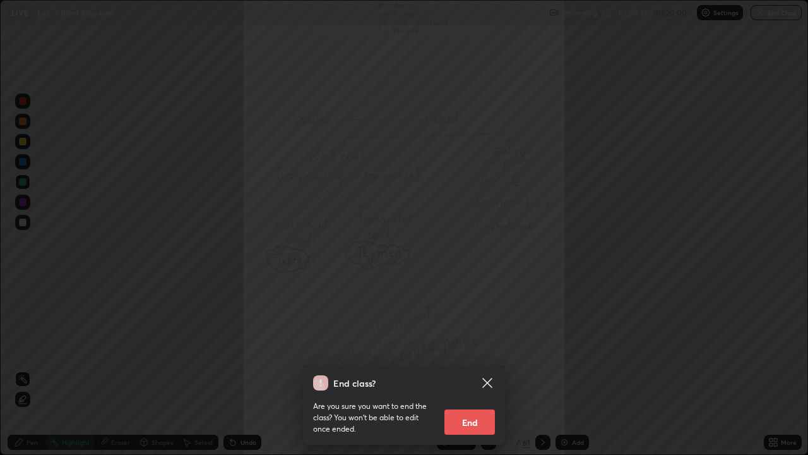
click at [485, 369] on button "End" at bounding box center [469, 421] width 51 height 25
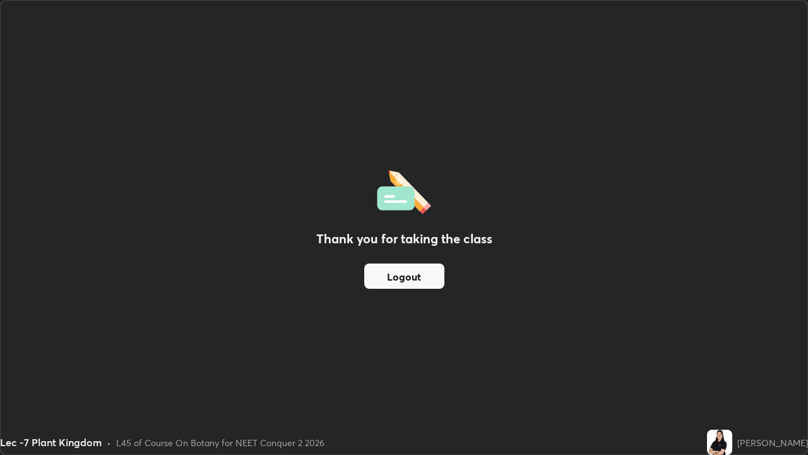
click at [414, 279] on button "Logout" at bounding box center [404, 275] width 80 height 25
click at [407, 275] on button "Logout" at bounding box center [404, 275] width 80 height 25
